Goal: Task Accomplishment & Management: Use online tool/utility

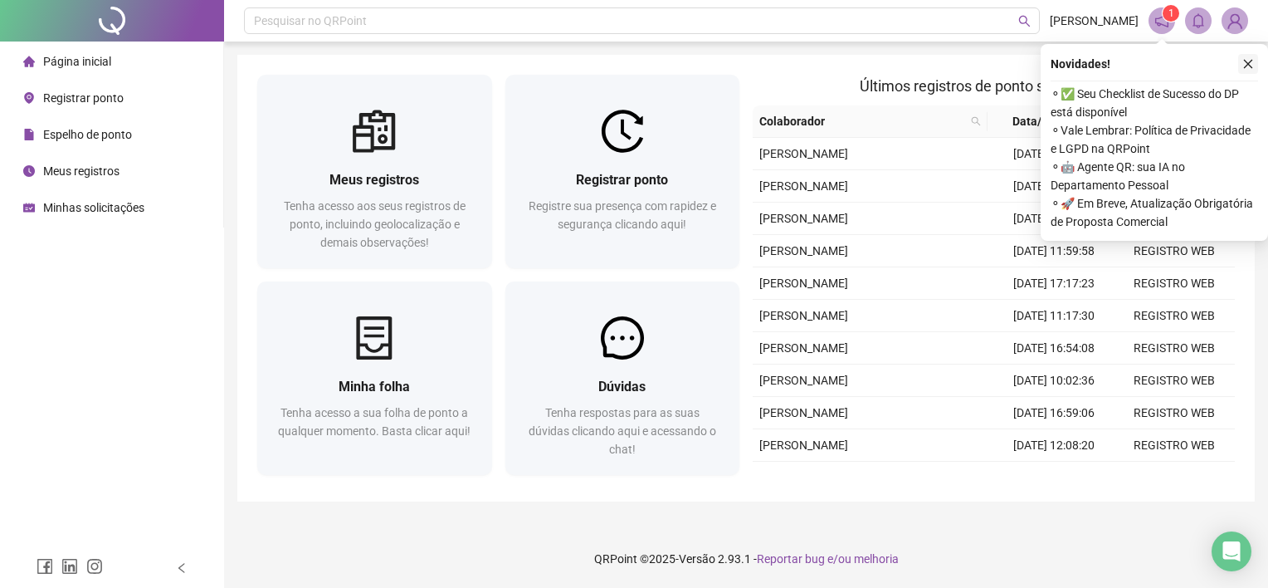
click at [1256, 61] on button "button" at bounding box center [1248, 64] width 20 height 20
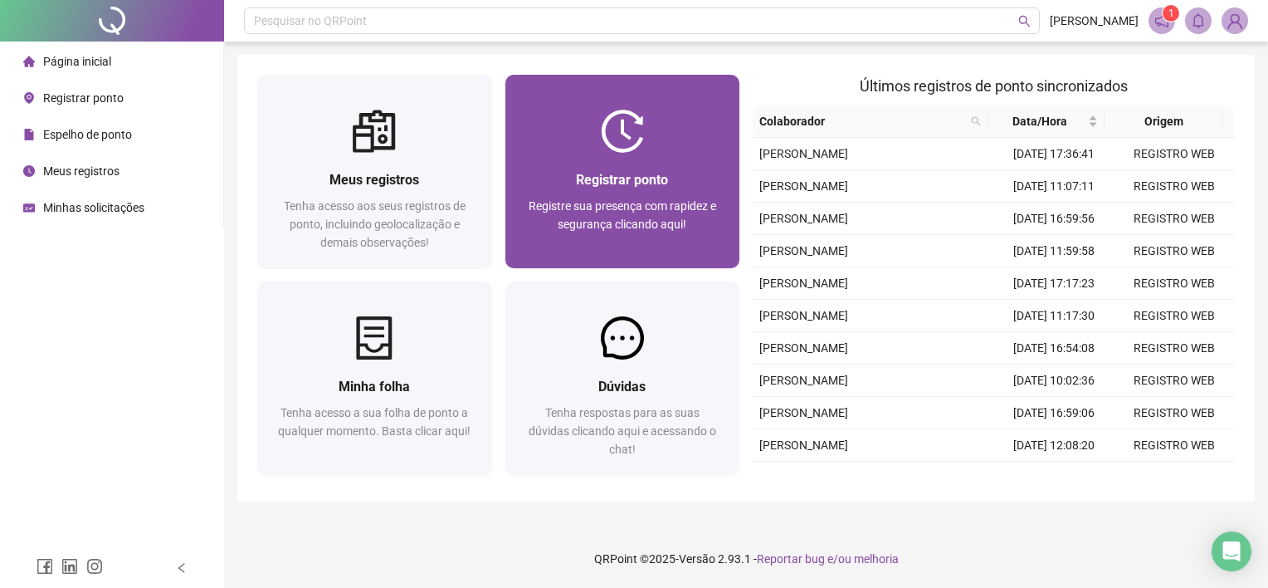
click at [659, 159] on div "Registrar ponto Registre sua presença com rapidez e segurança clicando aqui!" at bounding box center [622, 210] width 235 height 115
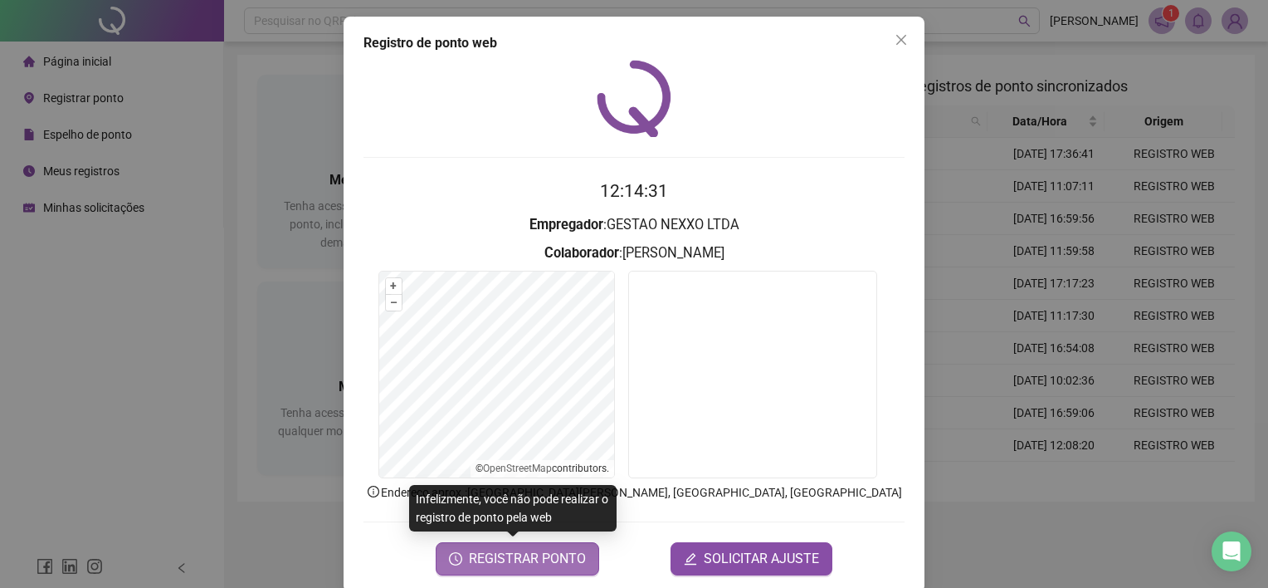
click at [508, 558] on span "REGISTRAR PONTO" at bounding box center [527, 559] width 117 height 20
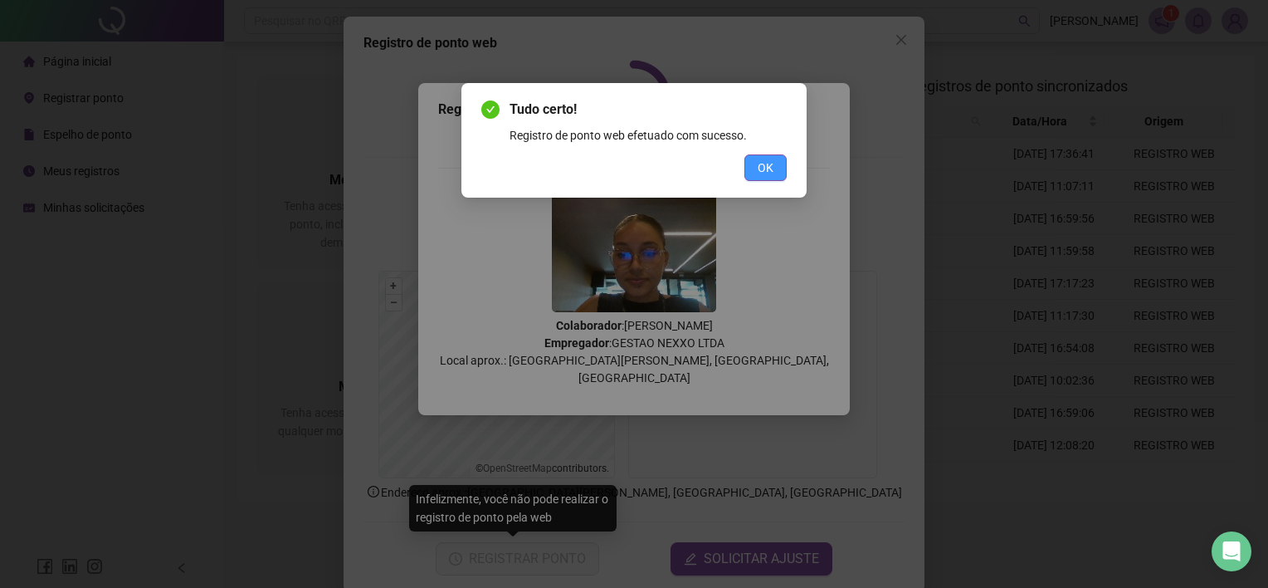
click at [784, 161] on button "OK" at bounding box center [765, 167] width 42 height 27
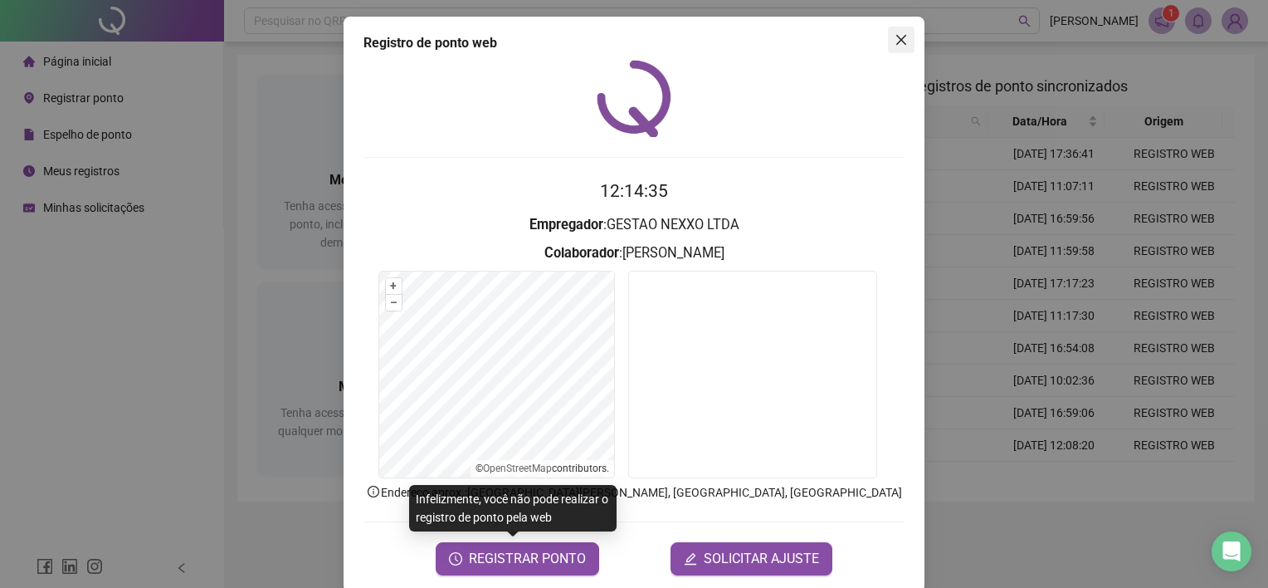
click at [896, 39] on icon "close" at bounding box center [901, 40] width 10 height 10
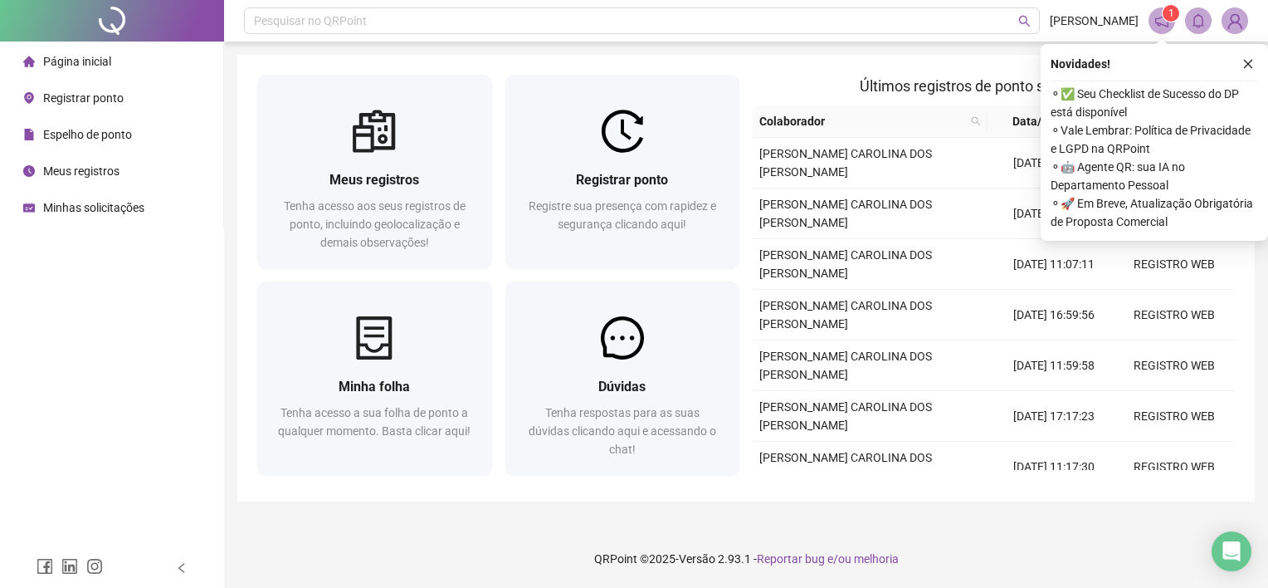
drag, startPoint x: 1246, startPoint y: 71, endPoint x: 1228, endPoint y: 72, distance: 17.4
click at [1246, 71] on button "button" at bounding box center [1248, 64] width 20 height 20
